Goal: Task Accomplishment & Management: Complete application form

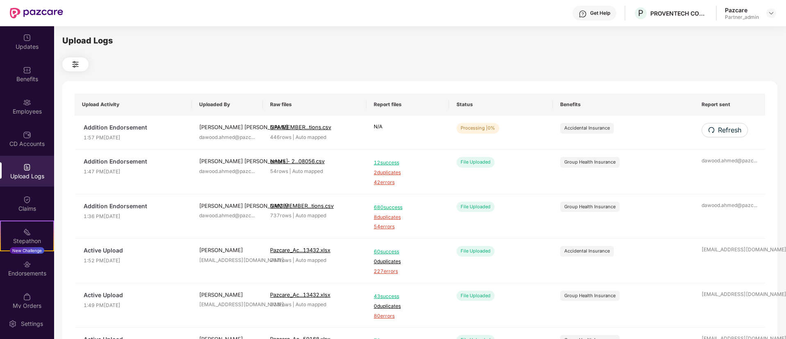
click at [713, 131] on icon "redo" at bounding box center [711, 130] width 7 height 7
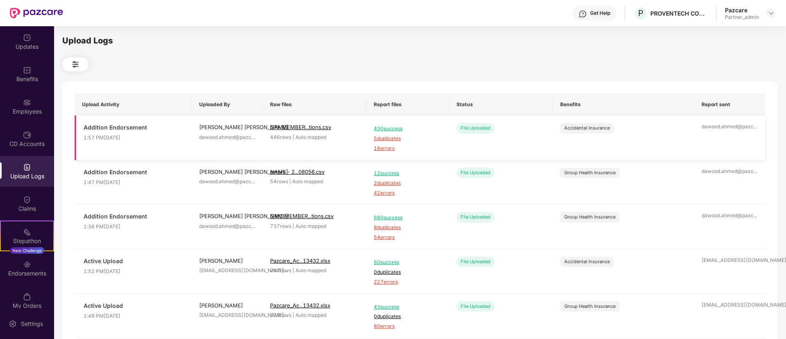
click at [387, 139] on span "5 duplicates" at bounding box center [408, 139] width 68 height 8
click at [381, 143] on div "430 success 5 duplicates 16 errors" at bounding box center [408, 138] width 68 height 30
click at [382, 148] on span "16 errors" at bounding box center [408, 149] width 68 height 8
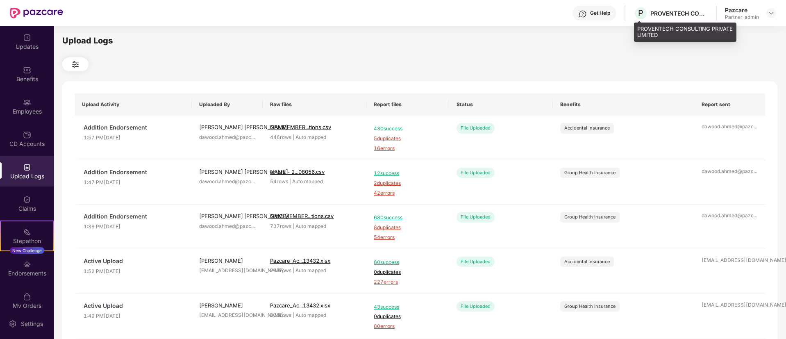
click at [667, 15] on div "PROVENTECH CONSULTING PRIVATE LIMITED" at bounding box center [679, 13] width 57 height 8
copy div "PROVENTECH CONSULTING PRIVATE LIMITED"
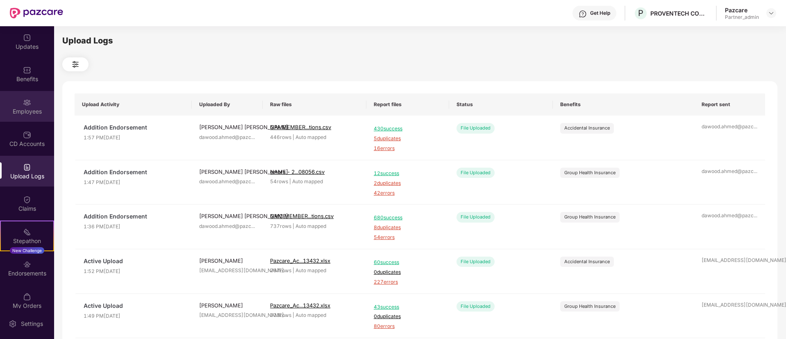
click at [7, 114] on div "Employees" at bounding box center [27, 111] width 54 height 8
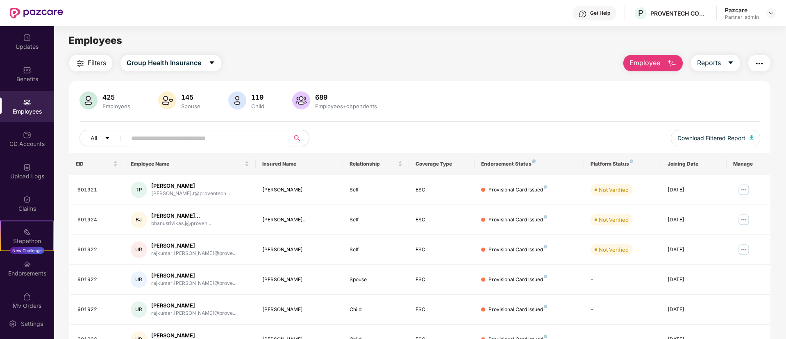
click at [658, 71] on button "Employee" at bounding box center [653, 63] width 59 height 16
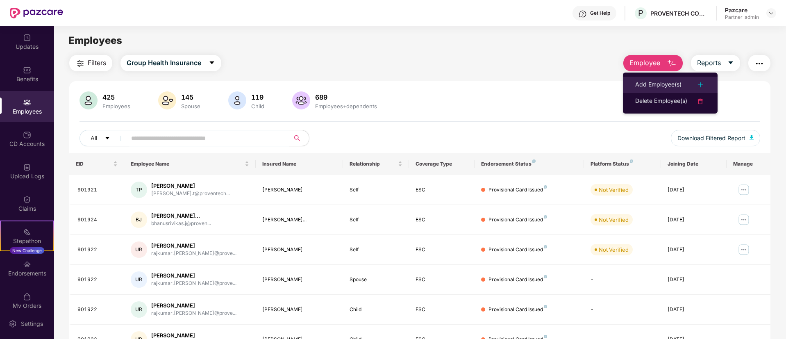
click at [652, 87] on div "Add Employee(s)" at bounding box center [658, 85] width 46 height 10
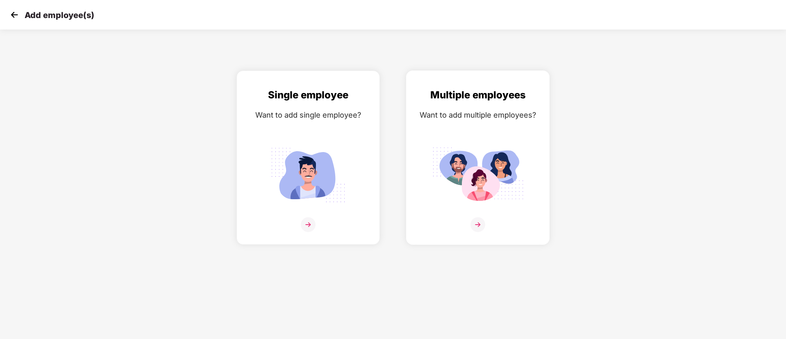
click at [514, 118] on div "Want to add multiple employees?" at bounding box center [478, 115] width 126 height 12
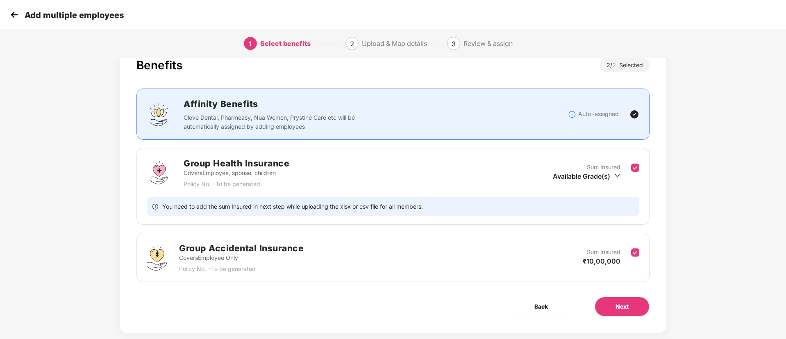
scroll to position [40, 0]
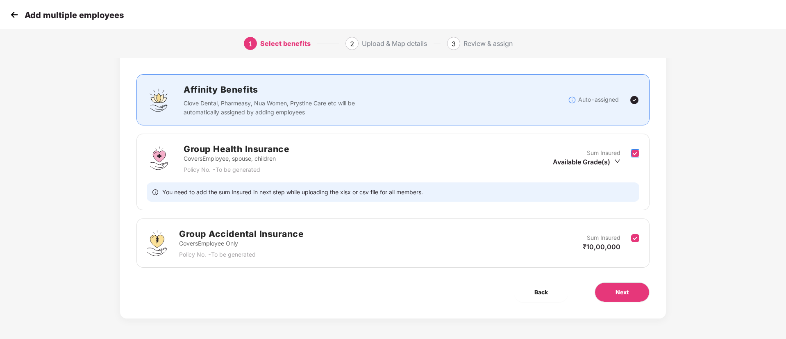
click at [635, 160] on label at bounding box center [635, 158] width 8 height 20
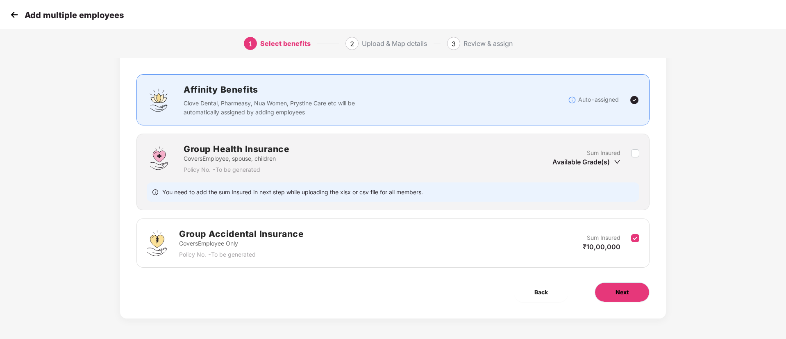
click at [631, 286] on button "Next" at bounding box center [622, 292] width 55 height 20
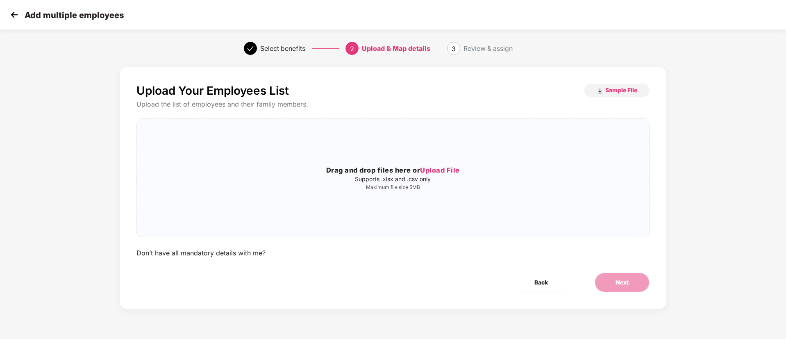
scroll to position [0, 0]
click at [539, 212] on div "Drag and drop files here or Upload File Supports .xlsx and .csv only Maximum fi…" at bounding box center [393, 177] width 512 height 105
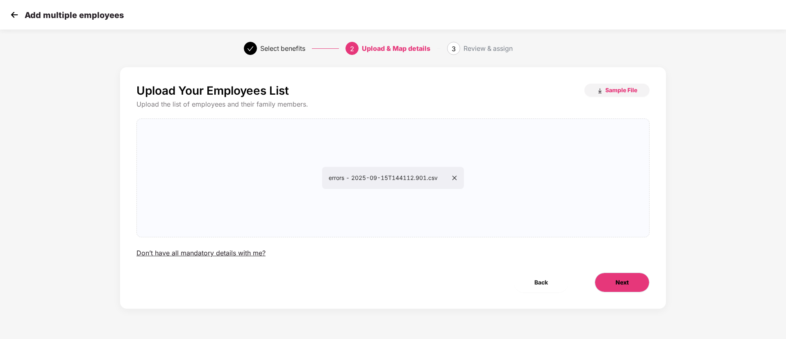
click at [605, 273] on button "Next" at bounding box center [622, 283] width 55 height 20
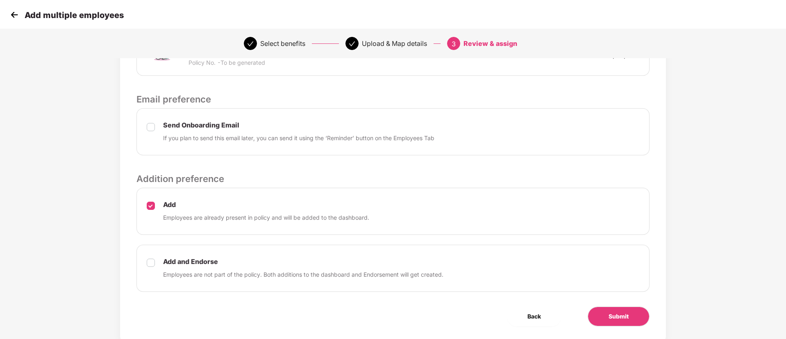
scroll to position [255, 0]
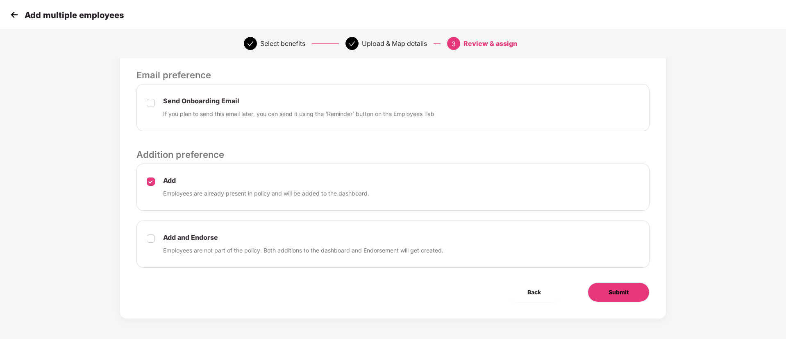
click at [608, 301] on button "Submit" at bounding box center [619, 292] width 62 height 20
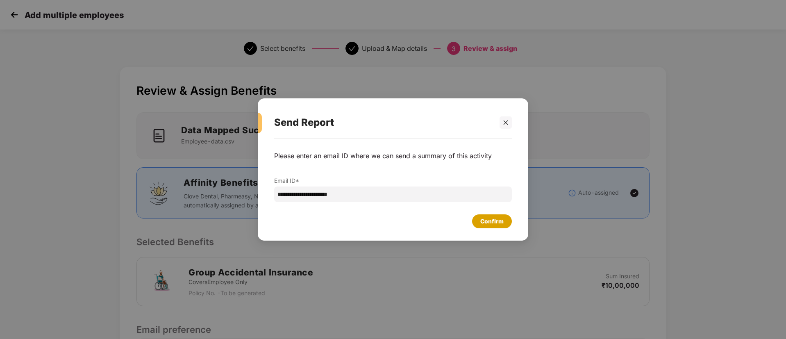
click at [486, 222] on div "Confirm" at bounding box center [491, 221] width 23 height 9
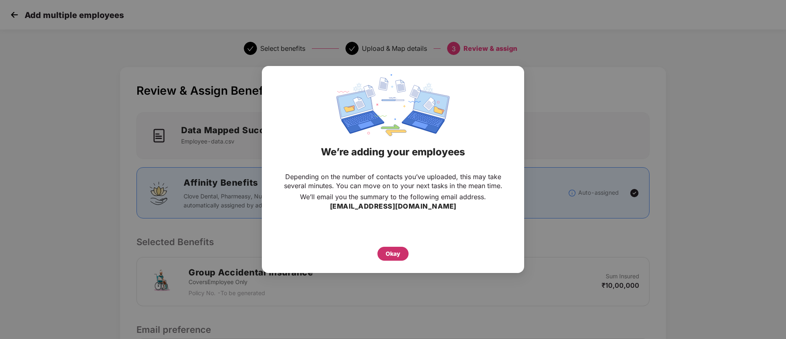
click at [401, 250] on div "Okay" at bounding box center [393, 254] width 31 height 14
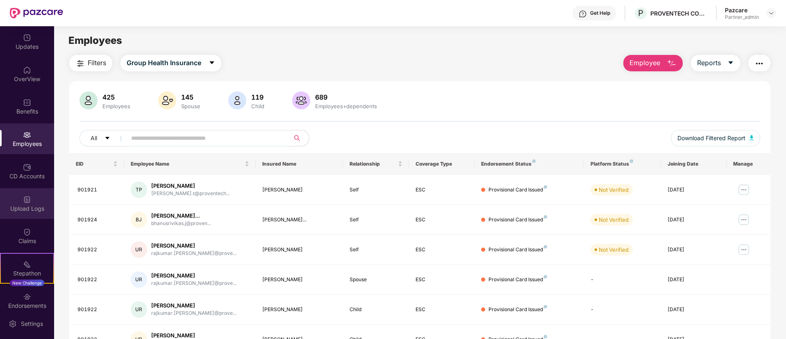
click at [10, 198] on div "Upload Logs" at bounding box center [27, 203] width 54 height 31
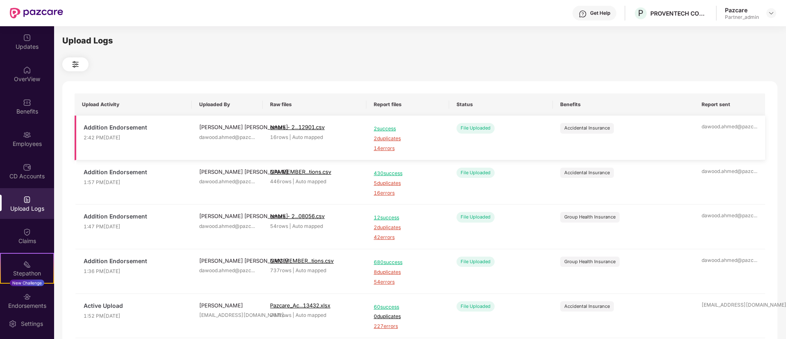
click at [378, 147] on span "14 errors" at bounding box center [408, 149] width 68 height 8
click at [384, 136] on span "2 duplicates" at bounding box center [408, 139] width 68 height 8
click at [386, 182] on span "5 duplicates" at bounding box center [408, 184] width 68 height 8
click at [384, 148] on span "14 errors" at bounding box center [408, 149] width 68 height 8
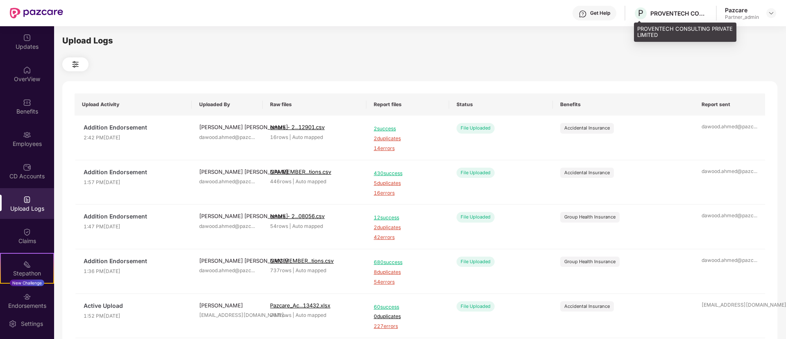
click at [675, 14] on div "PROVENTECH CONSULTING PRIVATE LIMITED" at bounding box center [679, 13] width 57 height 8
copy div "PROVENTECH CONSULTING PRIVATE LIMITED"
click at [675, 14] on div "PROVENTECH CONSULTING PRIVATE LIMITED" at bounding box center [679, 13] width 57 height 8
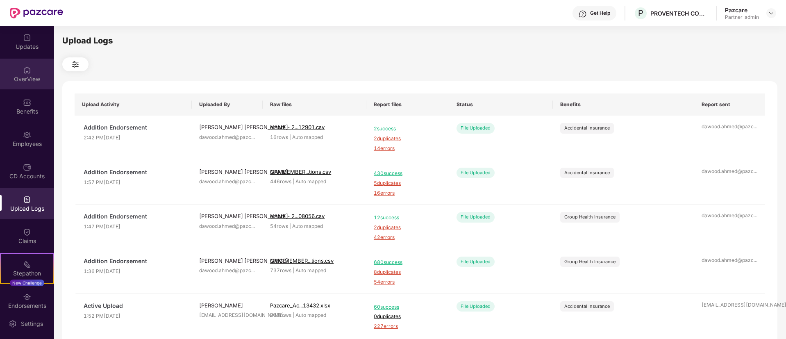
click at [13, 81] on div "OverView" at bounding box center [27, 79] width 54 height 8
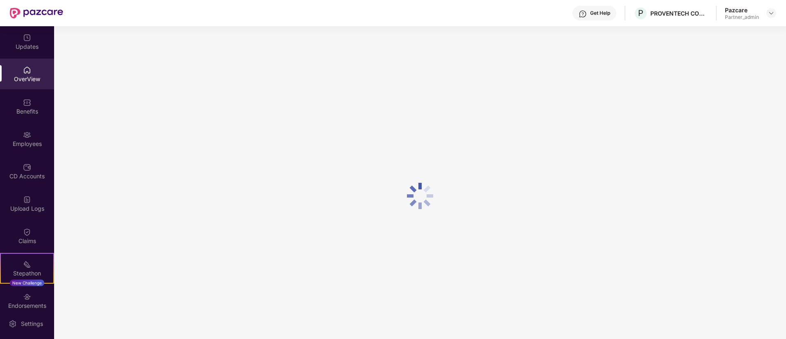
click at [23, 98] on div at bounding box center [27, 102] width 8 height 8
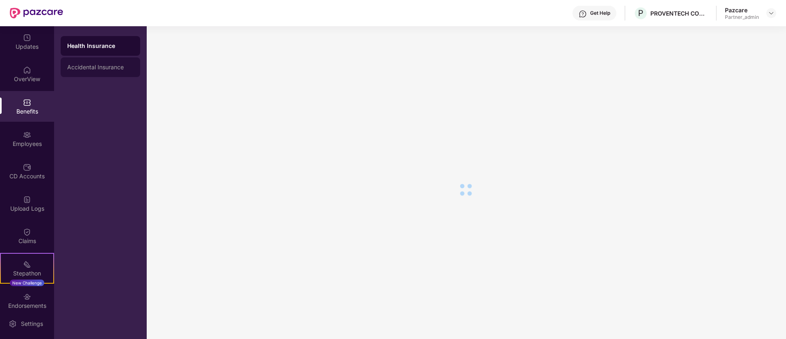
click at [99, 69] on div "Accidental Insurance" at bounding box center [100, 67] width 66 height 7
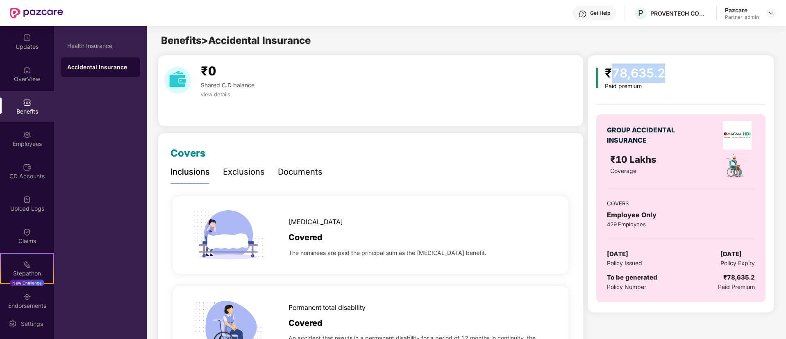
drag, startPoint x: 675, startPoint y: 68, endPoint x: 693, endPoint y: 63, distance: 18.7
click at [694, 64] on div "₹78,635.2 Paid premium GROUP ACCIDENTAL INSURANCE ₹10 Lakhs Coverage COVERS Emp…" at bounding box center [681, 187] width 169 height 247
copy div "78,635.2"
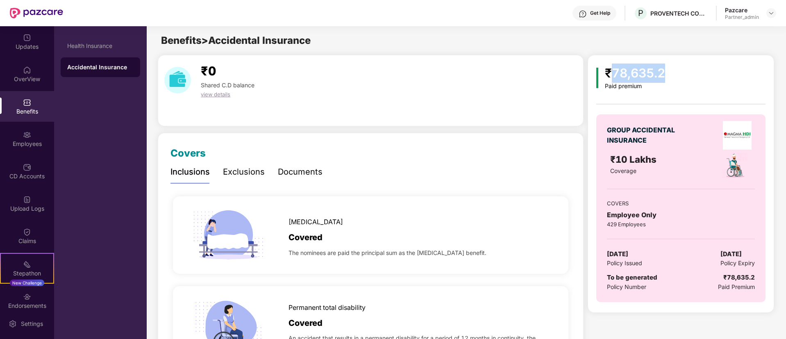
click at [770, 14] on img at bounding box center [771, 13] width 7 height 7
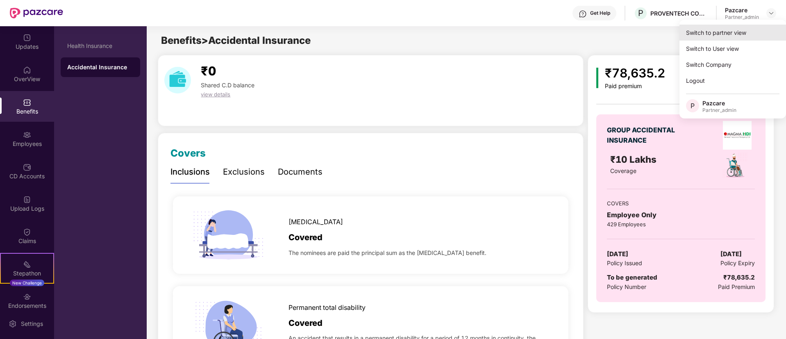
click at [735, 27] on div "Switch to partner view" at bounding box center [733, 33] width 107 height 16
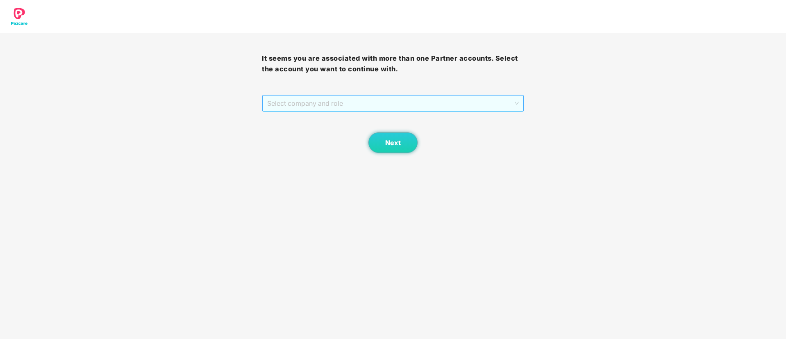
click at [295, 100] on span "Select company and role" at bounding box center [392, 104] width 251 height 16
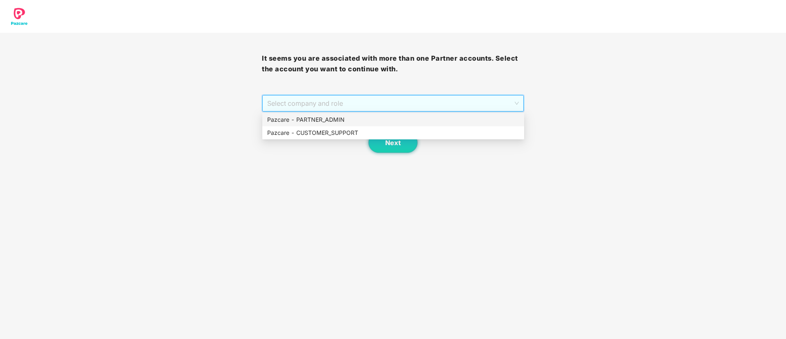
click at [298, 119] on div "Pazcare - PARTNER_ADMIN" at bounding box center [393, 119] width 252 height 9
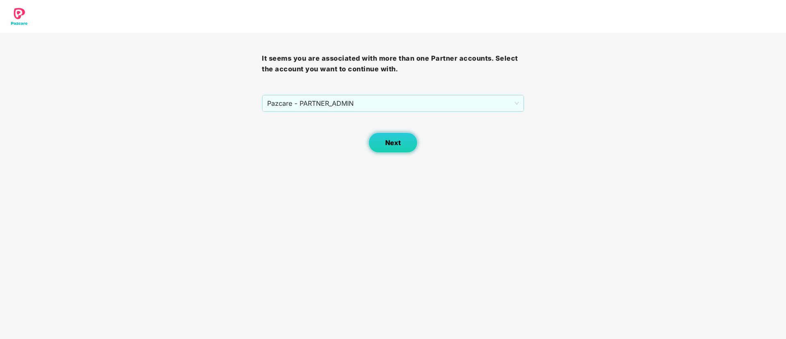
click at [393, 149] on button "Next" at bounding box center [393, 142] width 49 height 20
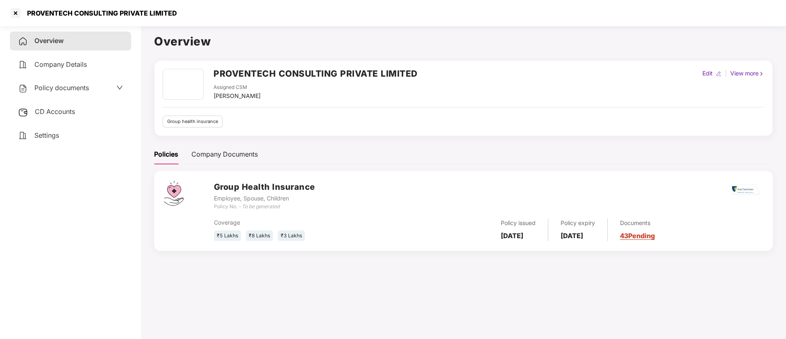
select select "*****"
select select "**********"
click at [698, 70] on div "PROVENTECH CONSULTING PRIVATE LIMITED Assigned CSM [PERSON_NAME] Edit | View mo…" at bounding box center [464, 85] width 602 height 32
click at [701, 70] on div "Edit" at bounding box center [708, 73] width 14 height 9
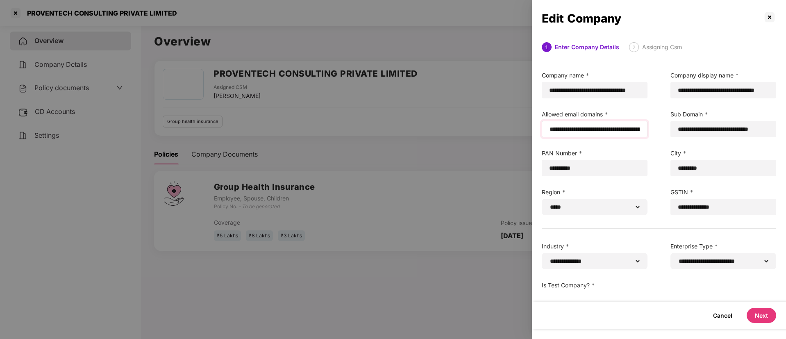
click at [548, 125] on div "**********" at bounding box center [595, 129] width 106 height 16
click at [553, 131] on input "**********" at bounding box center [595, 129] width 92 height 9
click at [549, 129] on div "**********" at bounding box center [595, 129] width 106 height 16
click at [551, 130] on input "**********" at bounding box center [595, 129] width 92 height 9
paste input "**********"
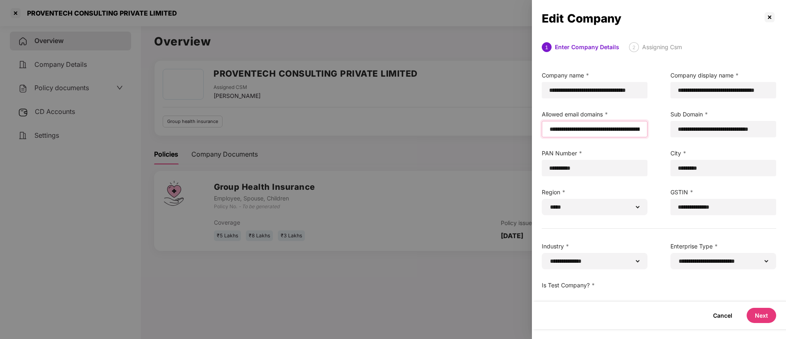
paste input "**********"
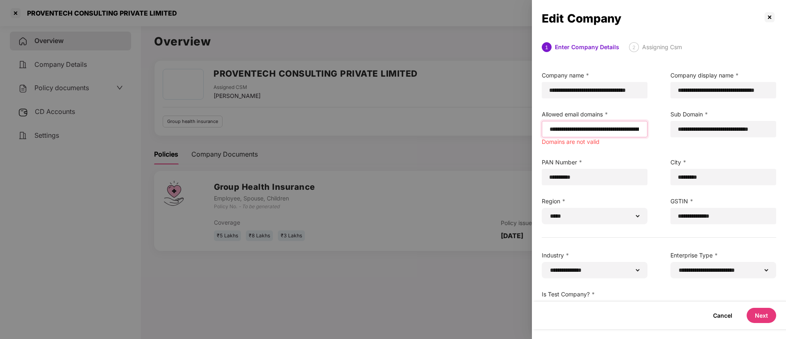
scroll to position [0, 54]
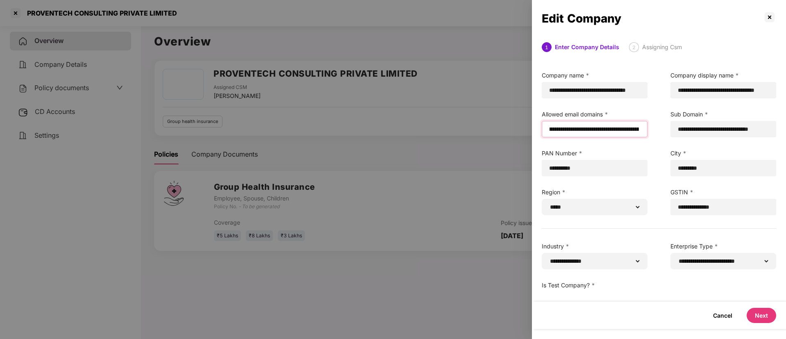
type input "**********"
click at [782, 313] on div "Cancel Next" at bounding box center [659, 315] width 254 height 27
click at [759, 313] on button "Next" at bounding box center [762, 315] width 30 height 15
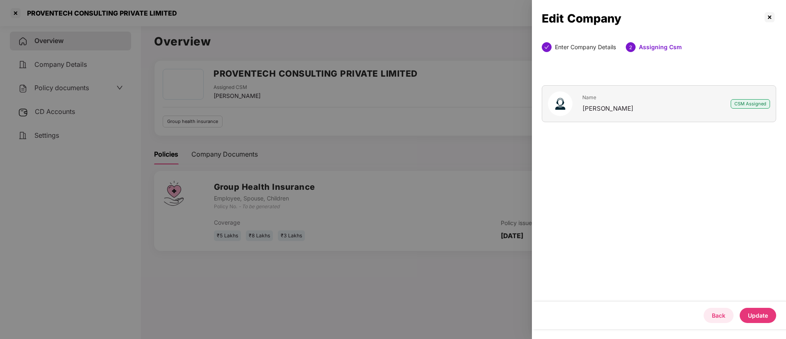
click at [718, 313] on button "Back" at bounding box center [719, 315] width 30 height 15
select select "*****"
select select "**********"
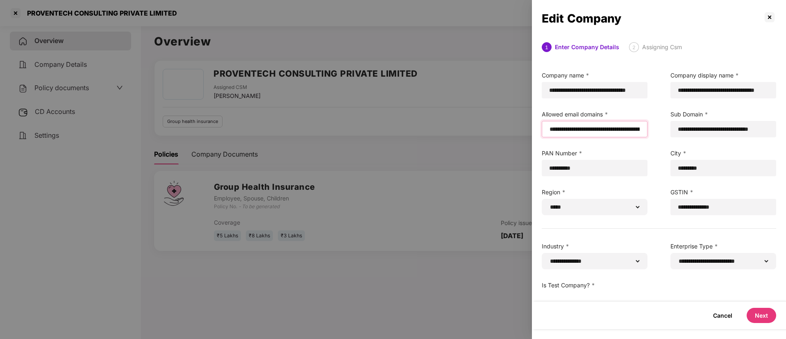
click at [551, 130] on input "**********" at bounding box center [595, 129] width 92 height 9
paste input "**********"
type input "**********"
click at [768, 311] on button "Next" at bounding box center [762, 315] width 30 height 15
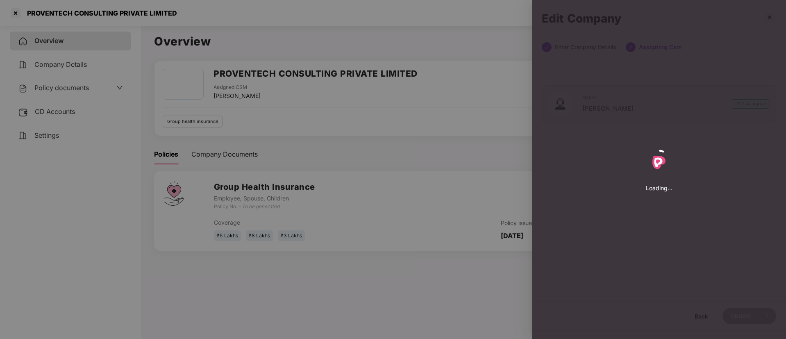
select select "*****"
select select "**********"
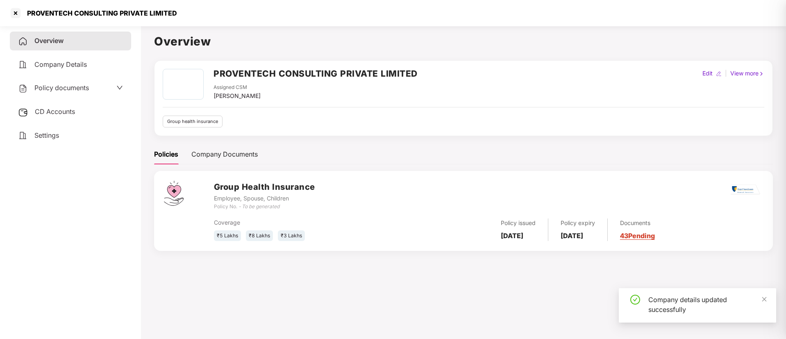
click at [169, 28] on div at bounding box center [393, 169] width 786 height 339
click at [166, 20] on div "PROVENTECH CONSULTING PRIVATE LIMITED" at bounding box center [393, 13] width 786 height 26
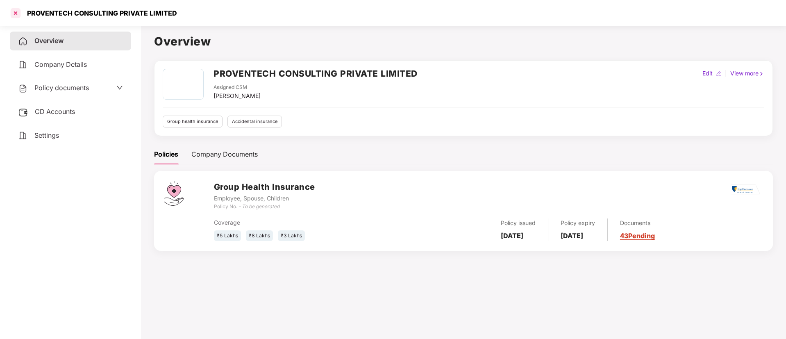
click at [17, 17] on div at bounding box center [15, 13] width 13 height 13
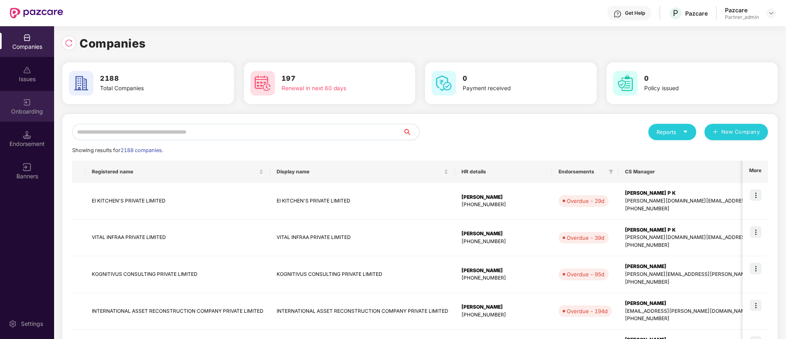
click at [25, 105] on img at bounding box center [27, 102] width 8 height 8
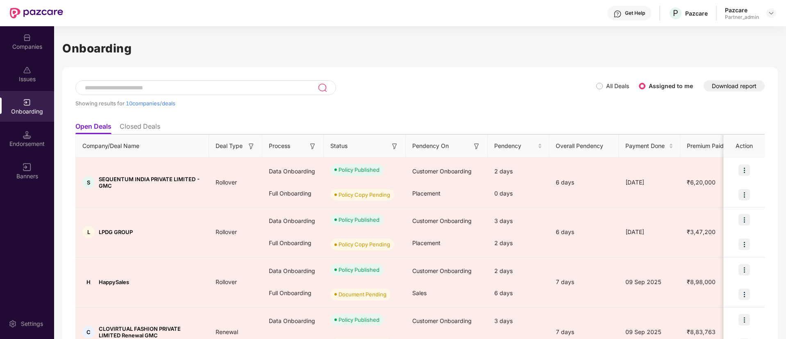
click at [312, 147] on img at bounding box center [313, 146] width 8 height 8
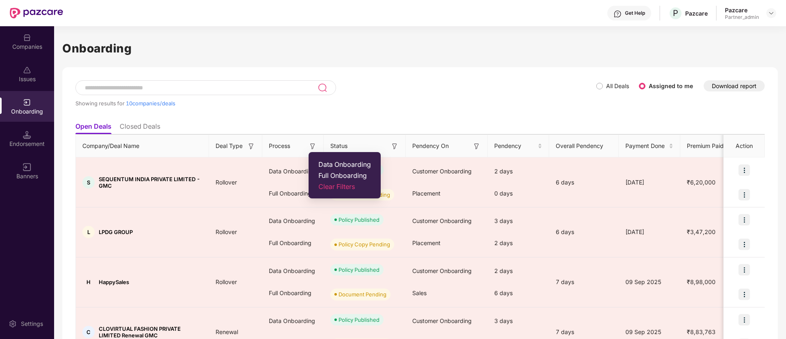
click at [326, 166] on span "Data Onboarding" at bounding box center [345, 164] width 52 height 8
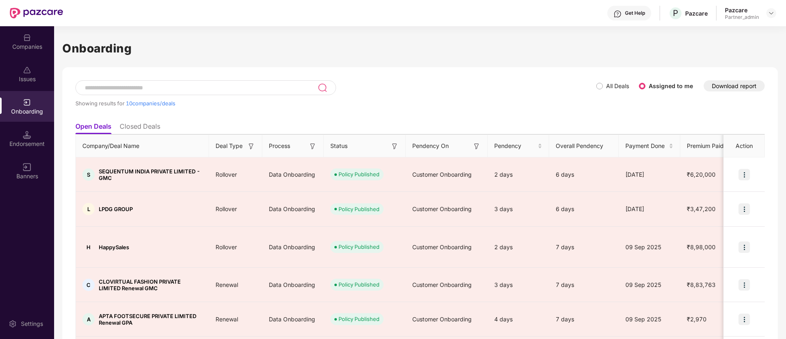
click at [392, 146] on img at bounding box center [395, 146] width 8 height 8
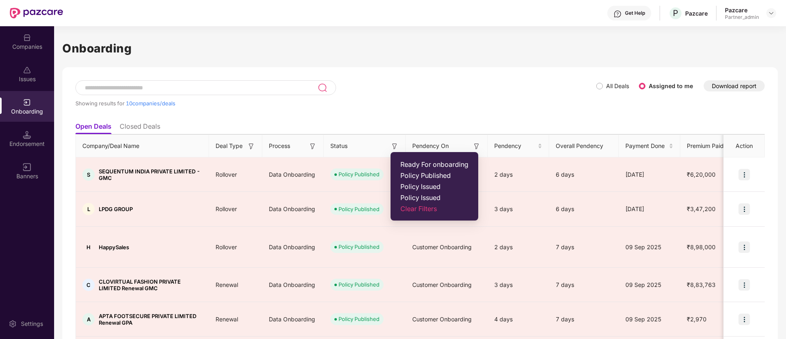
click at [406, 161] on span "Ready For onboarding" at bounding box center [435, 164] width 68 height 8
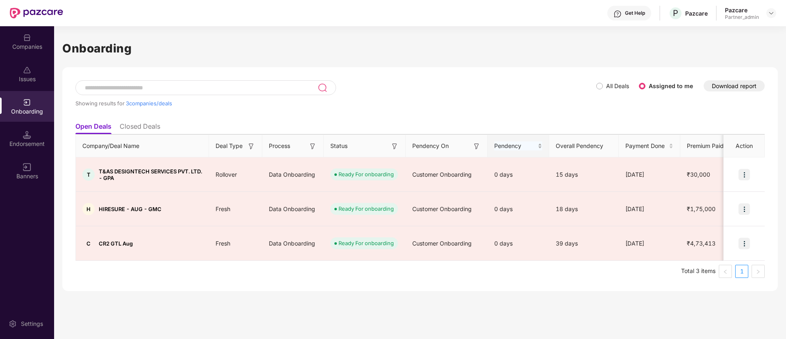
click at [542, 143] on div "Pendency" at bounding box center [518, 145] width 48 height 9
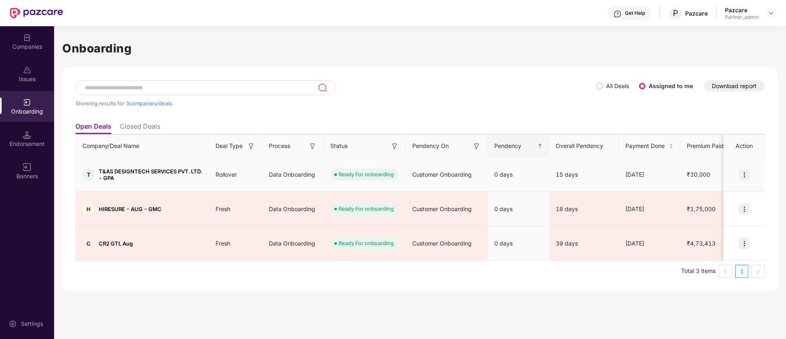
click at [748, 169] on img at bounding box center [744, 174] width 11 height 11
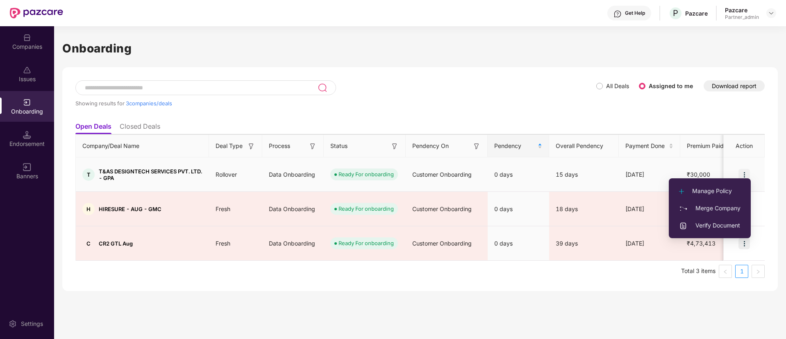
click at [690, 226] on span "Verify Document" at bounding box center [709, 225] width 61 height 9
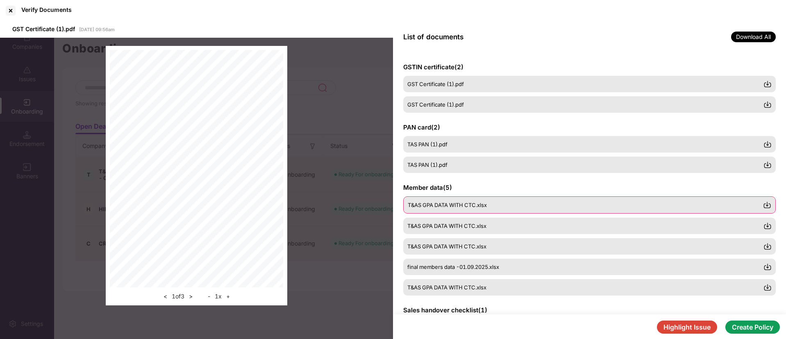
click at [452, 208] on span "T&AS GPA DATA WITH CTC.xlsx" at bounding box center [447, 205] width 79 height 7
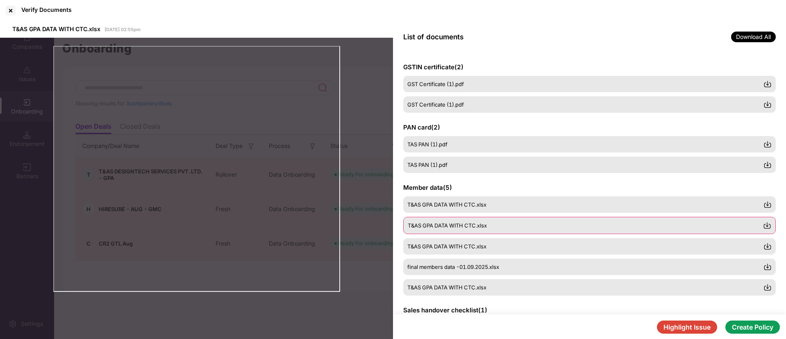
click at [459, 233] on div "T&AS GPA DATA WITH CTC.xlsx" at bounding box center [589, 225] width 373 height 17
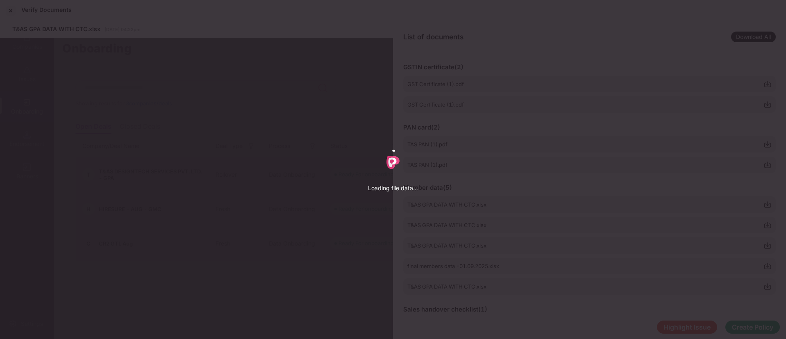
click at [457, 256] on div "Loading file data..." at bounding box center [393, 169] width 786 height 339
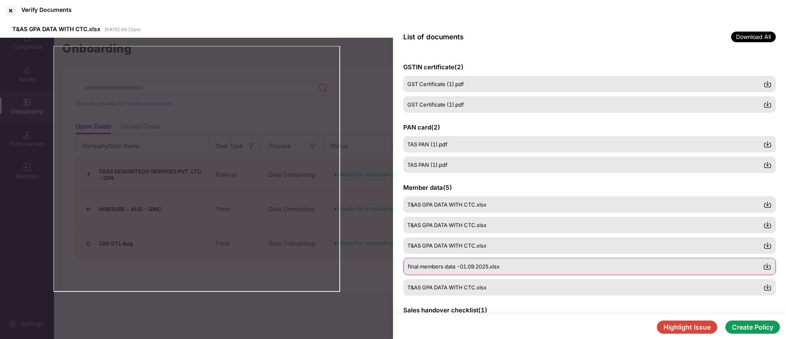
click at [459, 269] on span "final members data -01.09.2025.xlsx" at bounding box center [454, 266] width 92 height 7
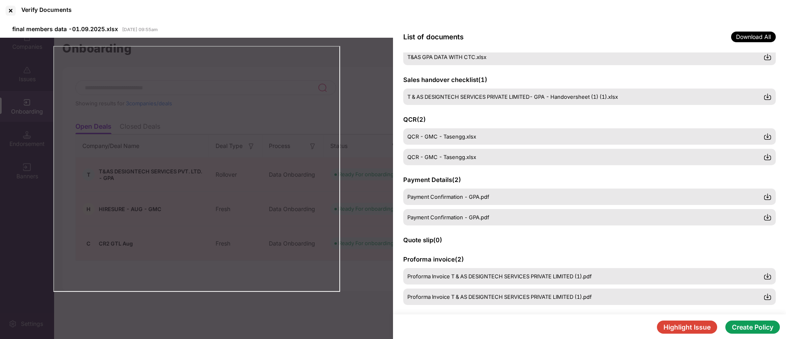
scroll to position [246, 0]
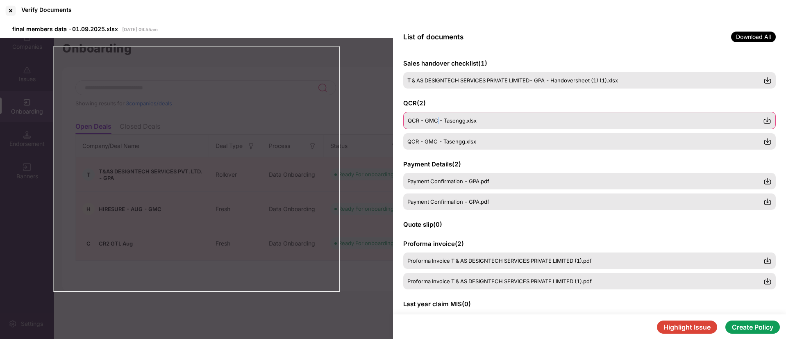
click at [439, 125] on div "QCR - GMC - Tasengg.xlsx" at bounding box center [589, 120] width 373 height 17
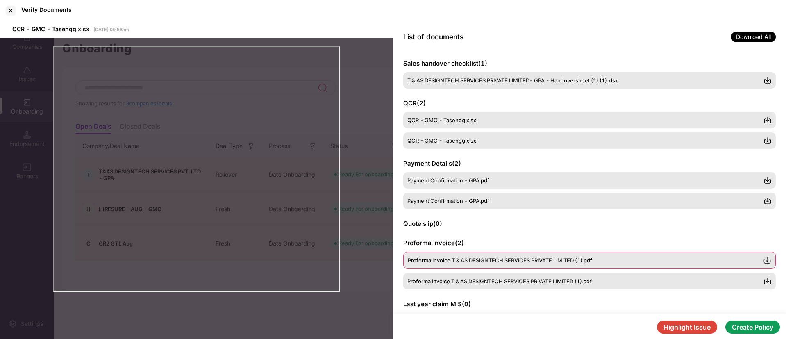
click at [471, 256] on div "Proforma Invoice T & AS DESIGNTECH SERVICES PRIVATE LIMITED (1).pdf" at bounding box center [589, 260] width 373 height 17
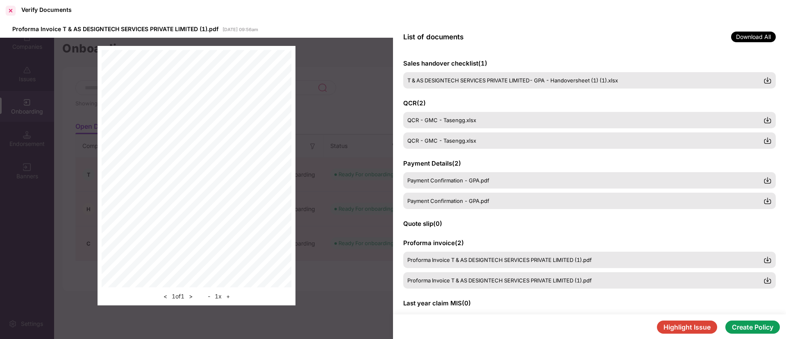
click at [12, 12] on div at bounding box center [10, 10] width 13 height 13
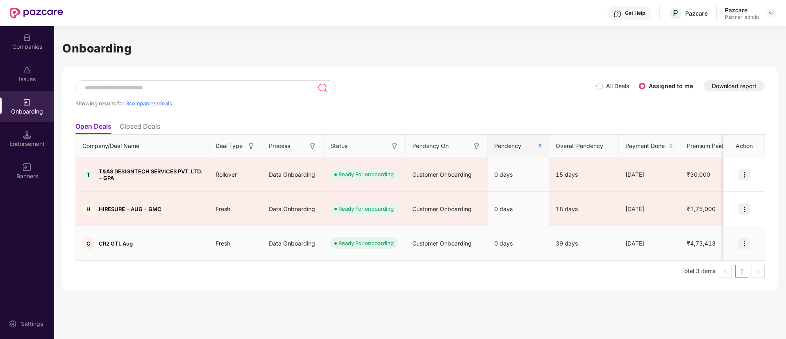
click at [745, 238] on img at bounding box center [744, 243] width 11 height 11
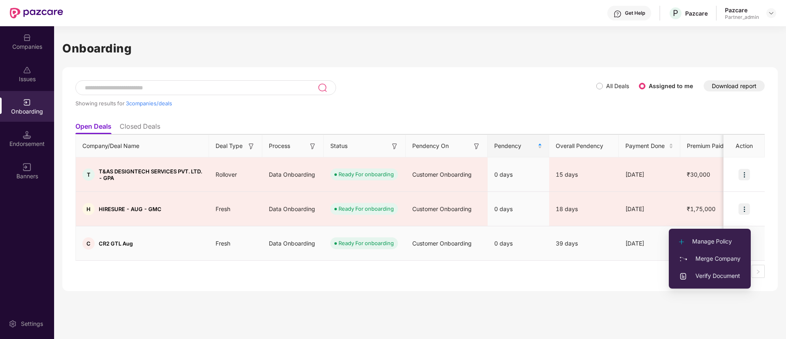
click at [684, 282] on li "Verify Document" at bounding box center [710, 275] width 82 height 17
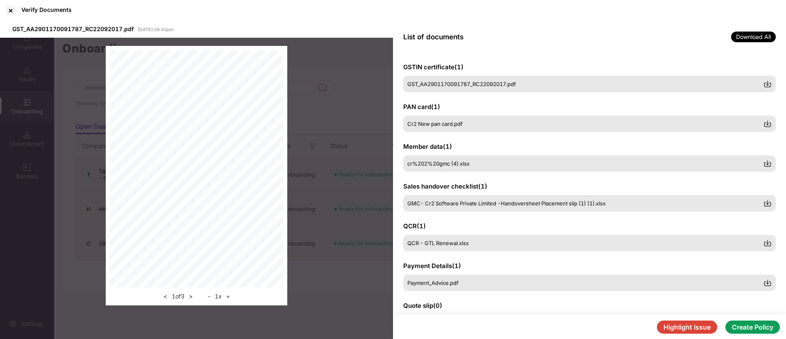
click at [426, 213] on div "GSTIN certificate ( 1 ) GST_AA2901170091787_RC22092017.pdf PAN card ( 1 ) Cr2 N…" at bounding box center [589, 183] width 393 height 262
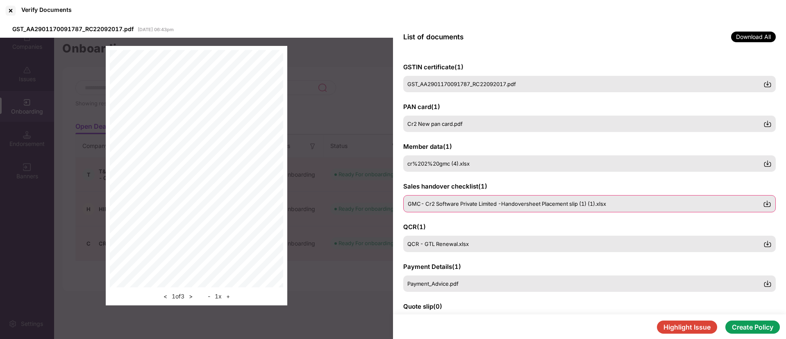
click at [430, 205] on span "GMC- Cr2 Software Private Limited -Handoversheet Placement slip (1) (1).xlsx" at bounding box center [507, 203] width 198 height 7
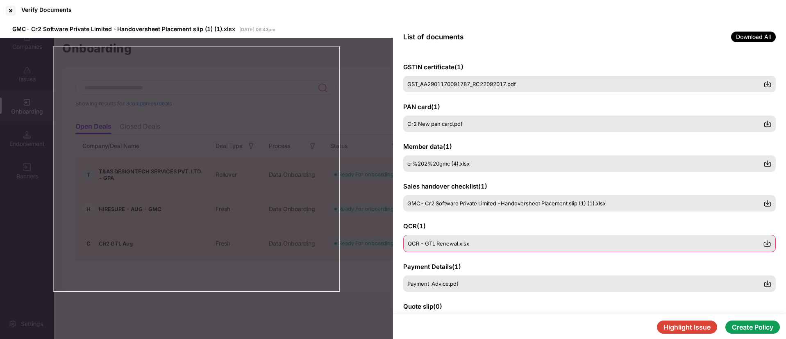
click at [473, 239] on div "QCR - GTL Renewal.xlsx" at bounding box center [589, 243] width 373 height 17
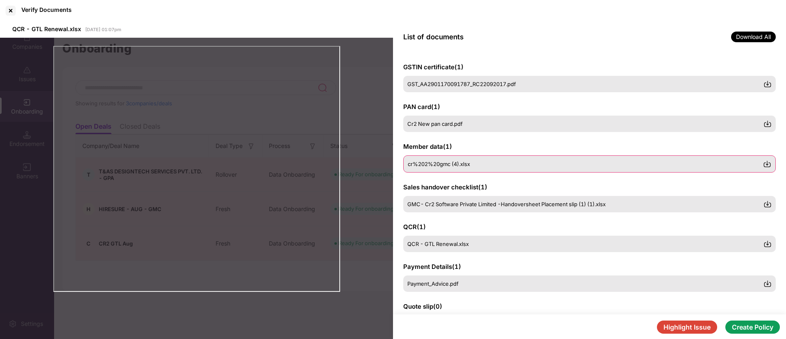
click at [453, 160] on div "cr%202%20gmc (4).xlsx" at bounding box center [589, 163] width 373 height 17
click at [3, 14] on div "Verify Documents" at bounding box center [393, 10] width 786 height 21
click at [5, 3] on div "Verify Documents" at bounding box center [393, 10] width 786 height 21
click at [8, 7] on div at bounding box center [10, 10] width 13 height 13
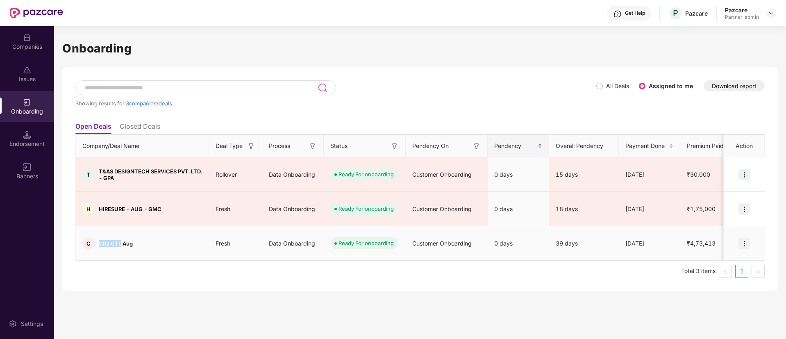
drag, startPoint x: 100, startPoint y: 223, endPoint x: 121, endPoint y: 223, distance: 21.3
click at [121, 240] on span "CR2 GTL Aug" at bounding box center [116, 243] width 34 height 7
copy span "CR2 GTL"
